Goal: Information Seeking & Learning: Learn about a topic

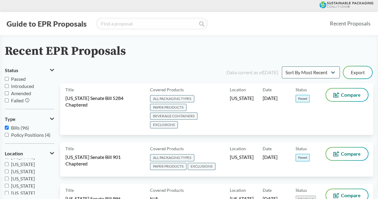
scroll to position [98, 0]
click at [7, 172] on input "[US_STATE]" at bounding box center [7, 171] width 4 height 4
checkbox input "true"
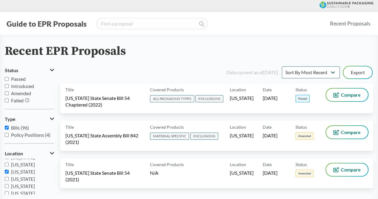
click at [9, 78] on label "Passed" at bounding box center [29, 78] width 49 height 7
click at [9, 78] on input "Passed" at bounding box center [7, 79] width 4 height 4
checkbox input "true"
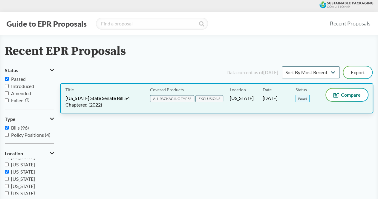
click at [83, 102] on span "[US_STATE] State Senate Bill 54 Chaptered (2022)" at bounding box center [103, 101] width 77 height 13
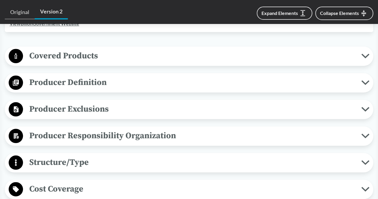
scroll to position [244, 0]
click at [86, 55] on span "Covered Products" at bounding box center [192, 55] width 338 height 13
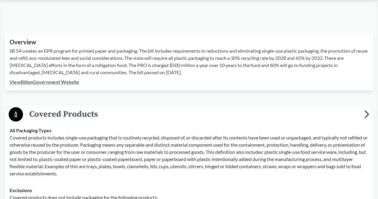
scroll to position [186, 0]
click at [367, 113] on icon at bounding box center [366, 114] width 3 height 6
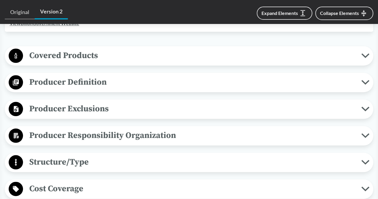
scroll to position [244, 0]
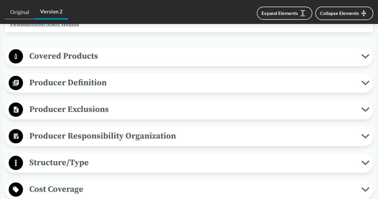
click at [90, 83] on span "Producer Definition" at bounding box center [192, 82] width 338 height 13
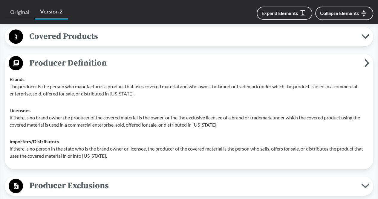
scroll to position [266, 0]
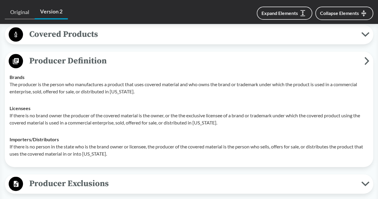
drag, startPoint x: 210, startPoint y: 131, endPoint x: 125, endPoint y: 80, distance: 98.5
click at [125, 81] on p "The producer is the person who manufactures a product that uses covered materia…" at bounding box center [189, 88] width 359 height 14
click at [364, 59] on icon at bounding box center [366, 61] width 5 height 8
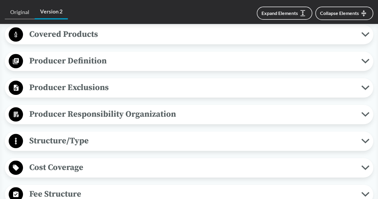
click at [232, 105] on div "Producer Responsibility Organization Collective Producer Responsibility Produce…" at bounding box center [189, 113] width 368 height 19
click at [172, 112] on span "Producer Responsibility Organization" at bounding box center [192, 113] width 338 height 13
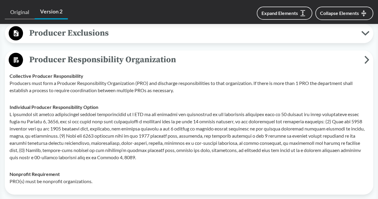
scroll to position [321, 0]
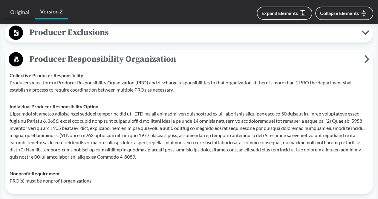
click at [366, 57] on icon at bounding box center [366, 59] width 3 height 6
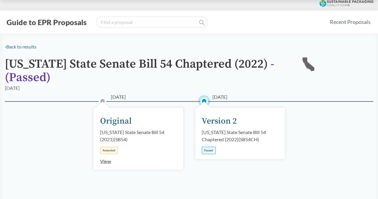
scroll to position [0, 0]
